Goal: Task Accomplishment & Management: Use online tool/utility

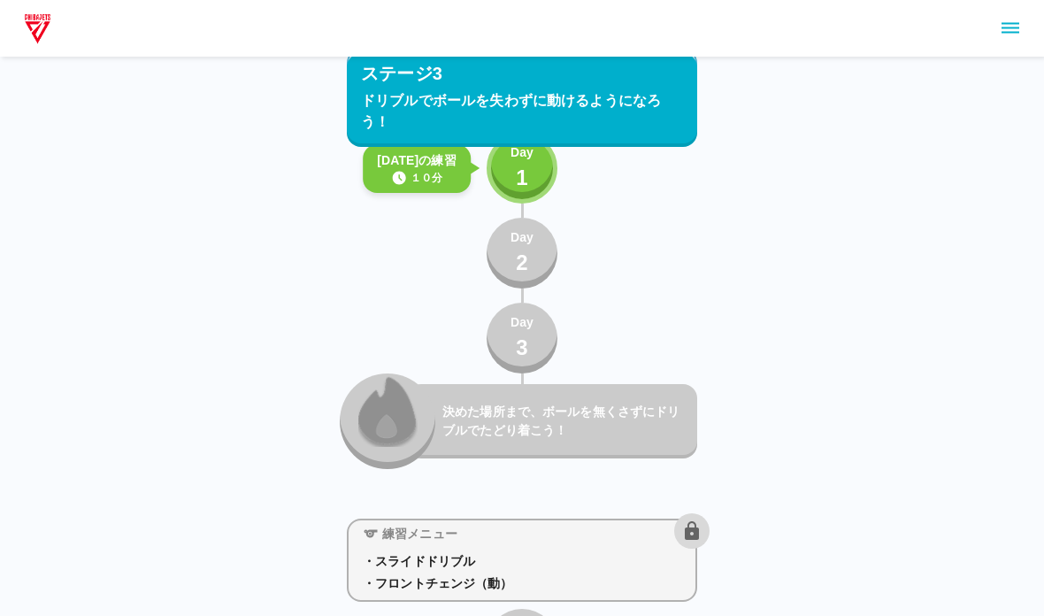
scroll to position [4982, 0]
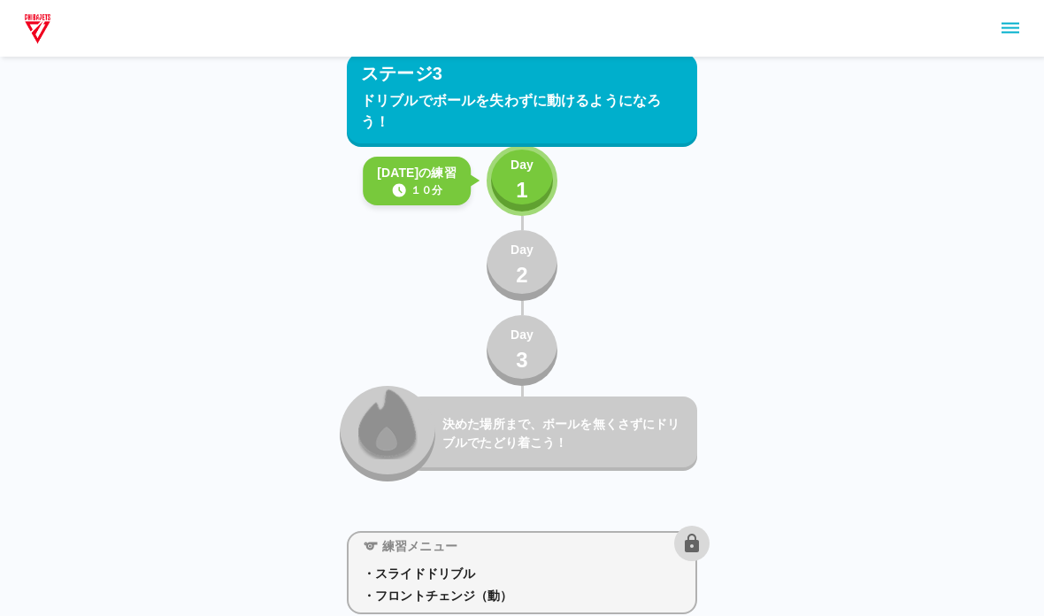
click at [548, 192] on button "Day 1" at bounding box center [522, 180] width 71 height 71
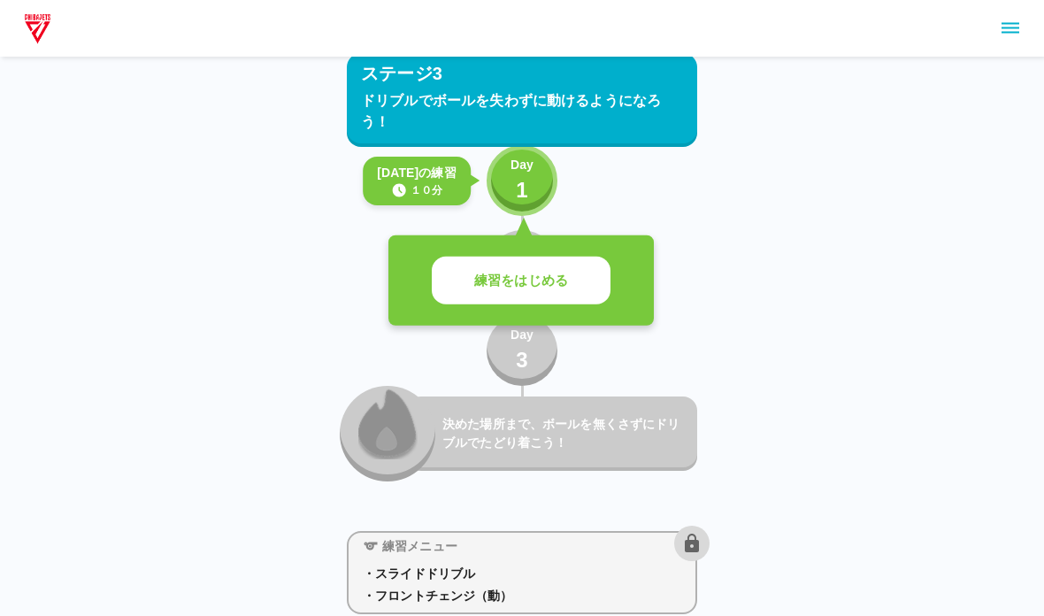
click at [557, 273] on p "練習をはじめる" at bounding box center [521, 281] width 94 height 20
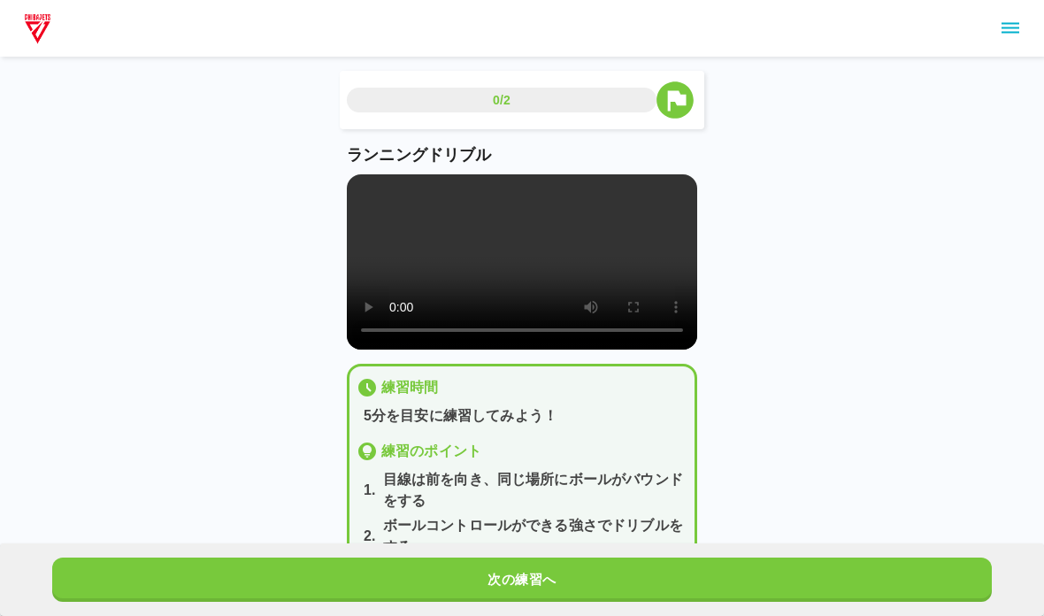
click at [577, 254] on video at bounding box center [522, 261] width 350 height 175
click at [389, 287] on video at bounding box center [522, 261] width 350 height 175
click at [358, 198] on video at bounding box center [522, 261] width 350 height 175
click at [850, 586] on button "次の練習へ" at bounding box center [522, 580] width 940 height 44
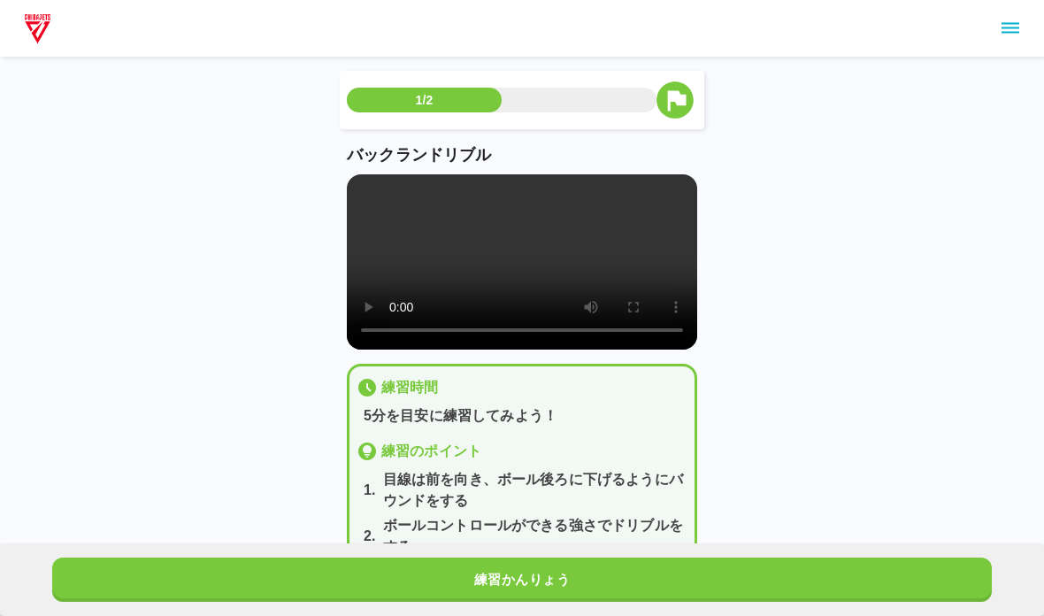
click at [361, 187] on video at bounding box center [522, 261] width 350 height 175
click at [955, 572] on button "練習かんりょう" at bounding box center [522, 580] width 940 height 44
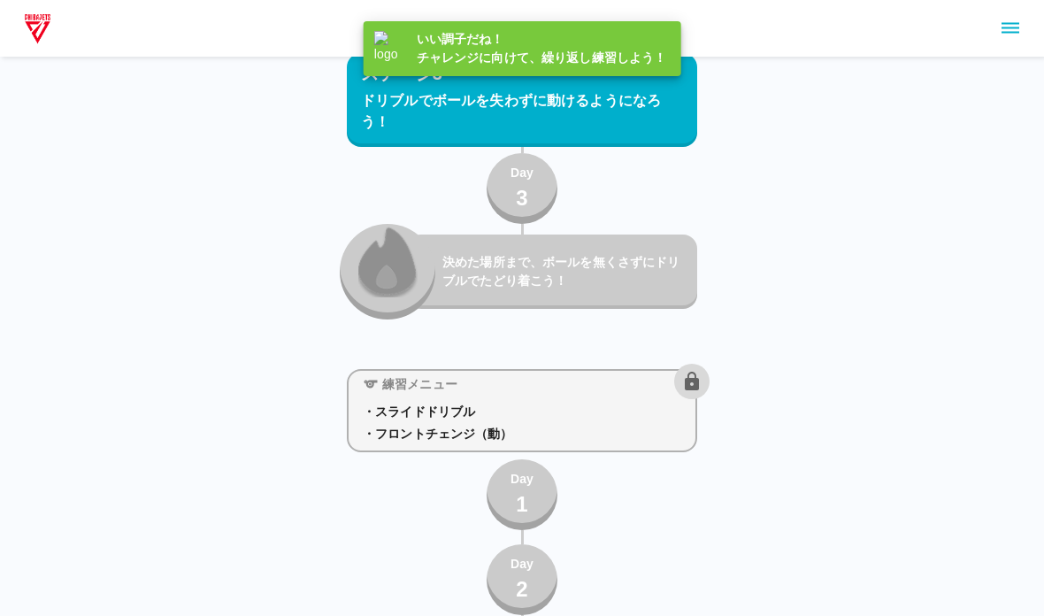
scroll to position [5169, 0]
